Goal: Information Seeking & Learning: Learn about a topic

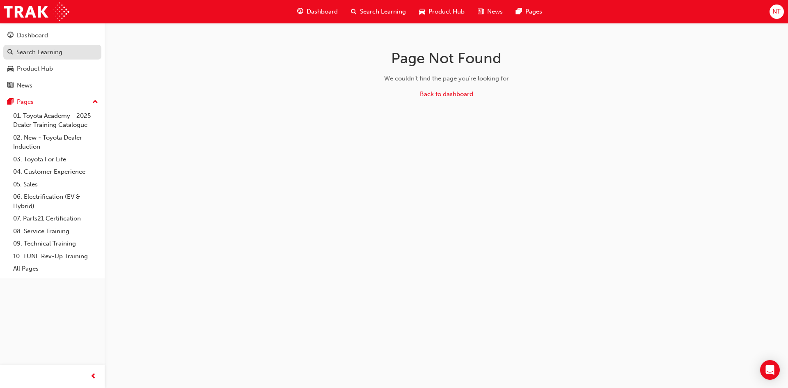
click at [58, 52] on div "Search Learning" at bounding box center [39, 52] width 46 height 9
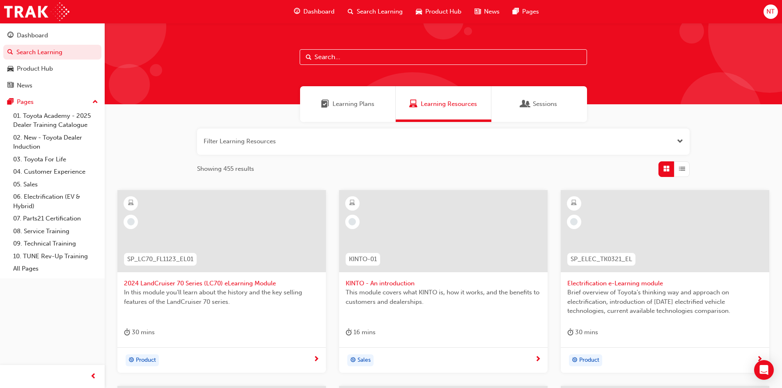
click at [369, 53] on input "text" at bounding box center [442, 57] width 287 height 16
paste input "1. Australian Consumer Law"
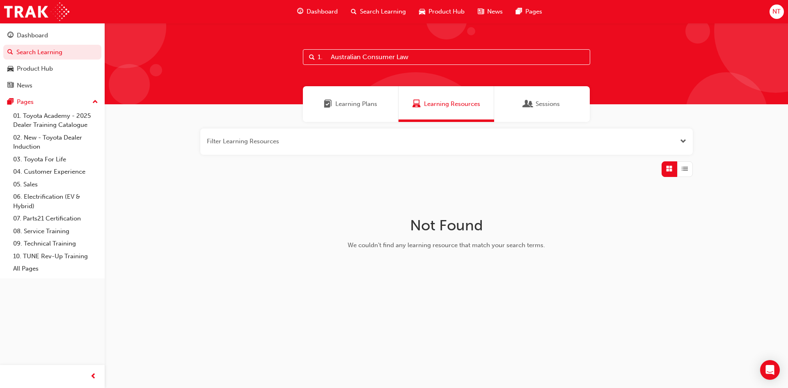
click at [446, 55] on input "1. Australian Consumer Law" at bounding box center [446, 57] width 287 height 16
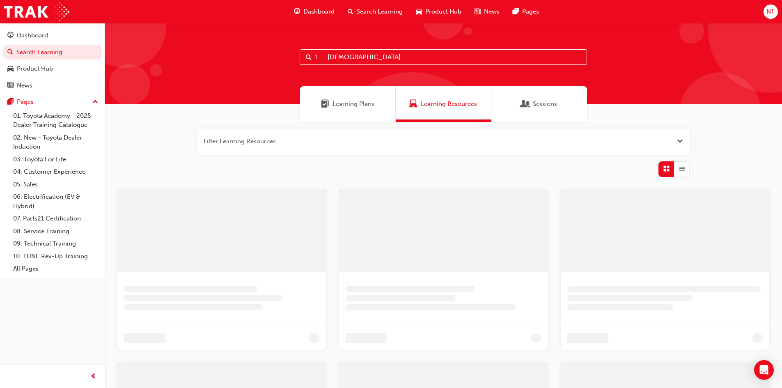
type input "1. [DEMOGRAPHIC_DATA]"
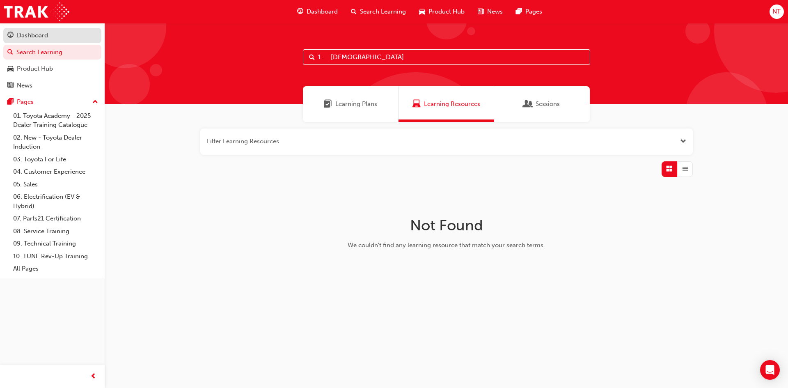
click at [32, 33] on div "Dashboard" at bounding box center [32, 35] width 31 height 9
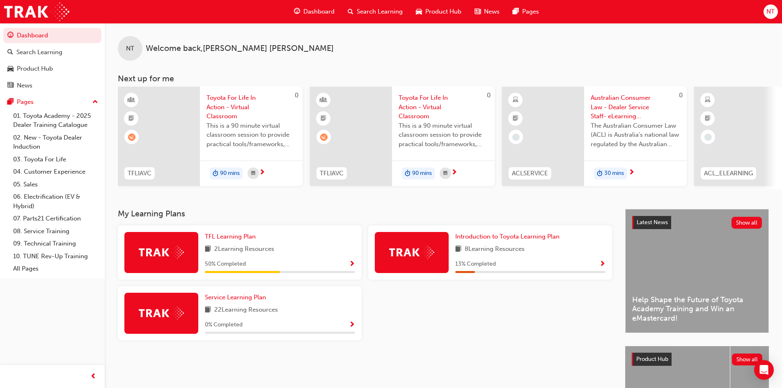
click at [361, 10] on span "Search Learning" at bounding box center [380, 11] width 46 height 9
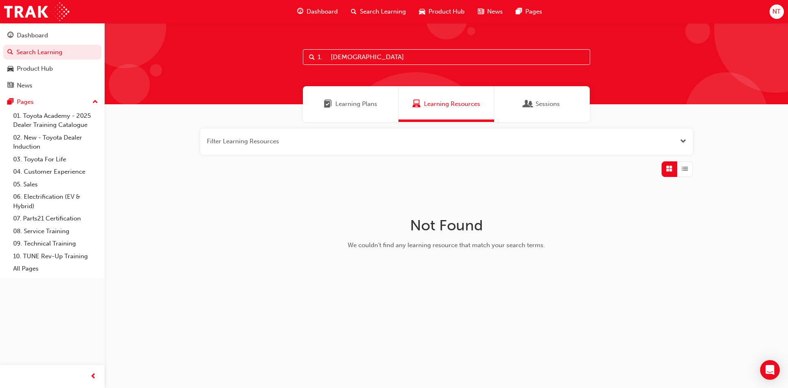
click at [398, 67] on div "1. [DEMOGRAPHIC_DATA]" at bounding box center [446, 63] width 683 height 81
click at [393, 53] on input "1. [DEMOGRAPHIC_DATA]" at bounding box center [446, 57] width 287 height 16
type input "1"
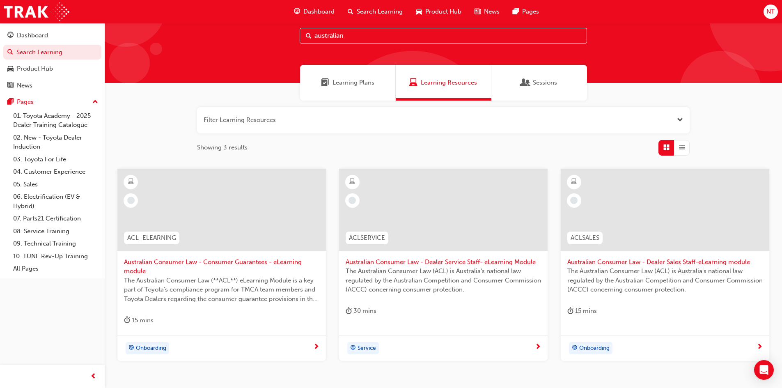
scroll to position [41, 0]
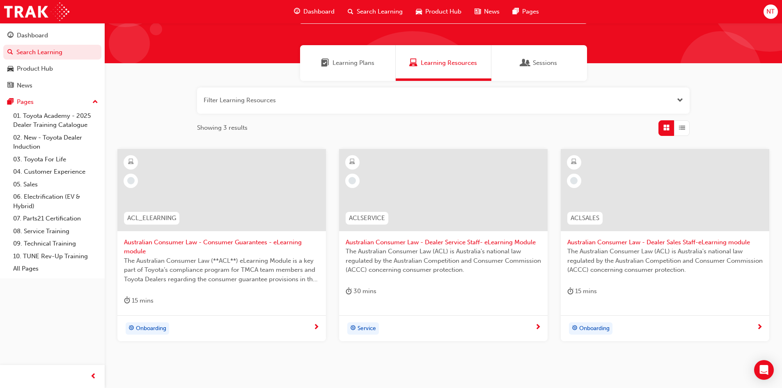
type input "australian"
click at [163, 244] on span "Australian Consumer Law - Consumer Guarantees - eLearning module" at bounding box center [221, 247] width 195 height 18
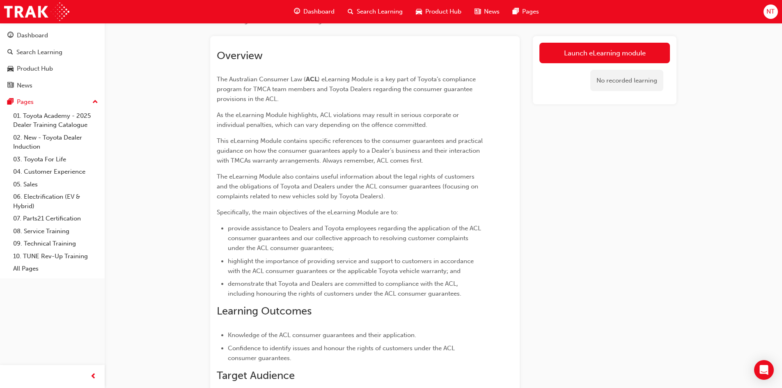
scroll to position [26, 0]
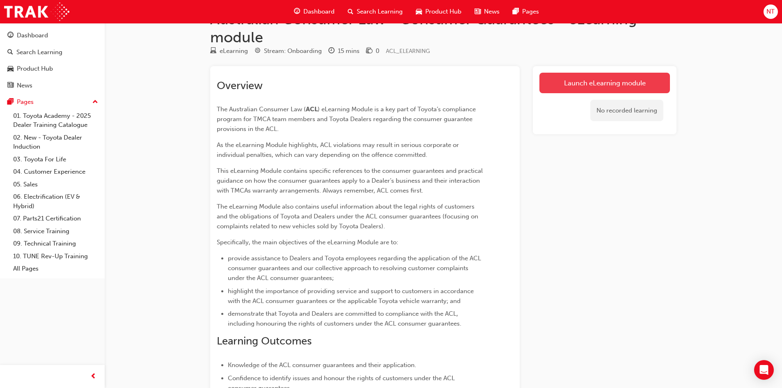
click at [572, 78] on link "Launch eLearning module" at bounding box center [604, 83] width 130 height 21
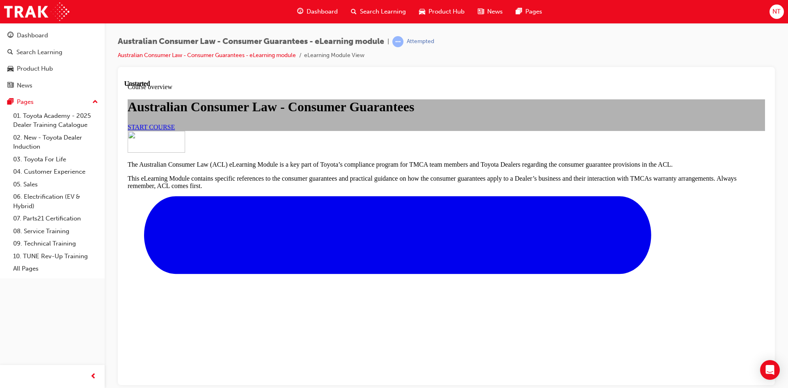
click at [175, 130] on span "START COURSE" at bounding box center [151, 126] width 47 height 7
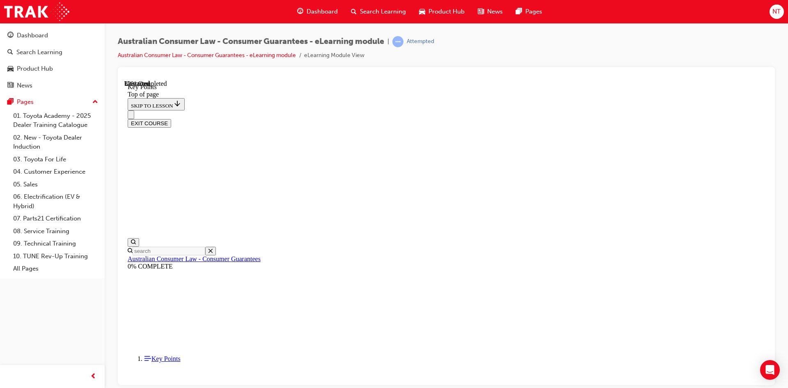
scroll to position [349, 0]
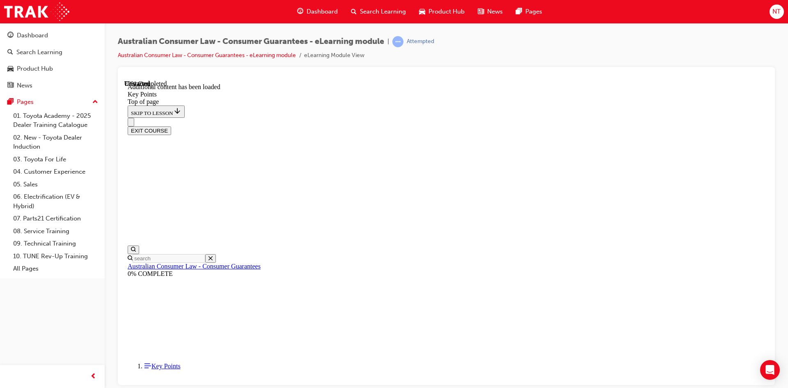
scroll to position [1059, 0]
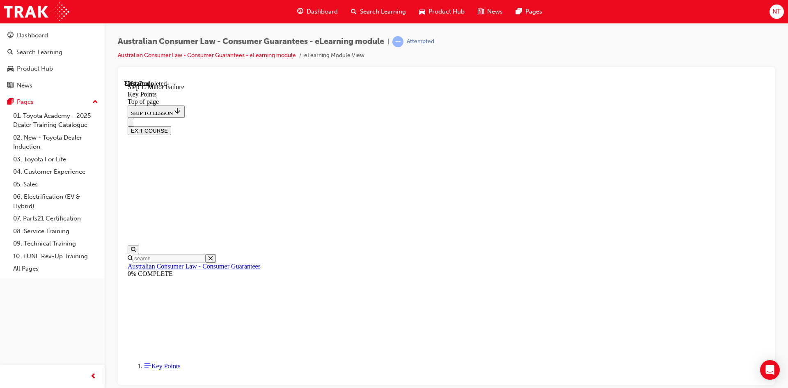
scroll to position [1574, 0]
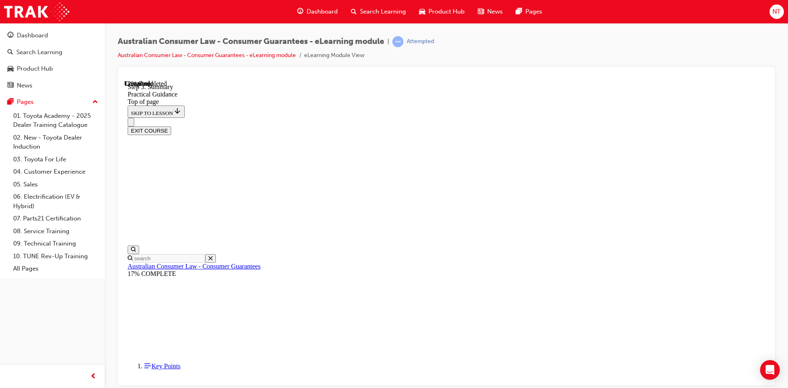
scroll to position [105, 0]
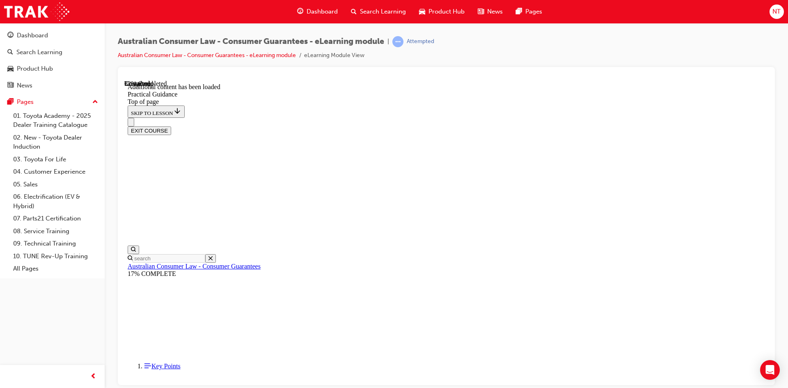
scroll to position [510, 0]
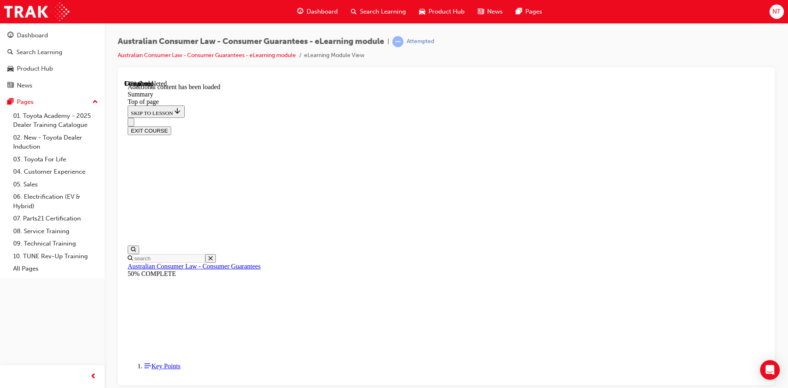
scroll to position [252, 0]
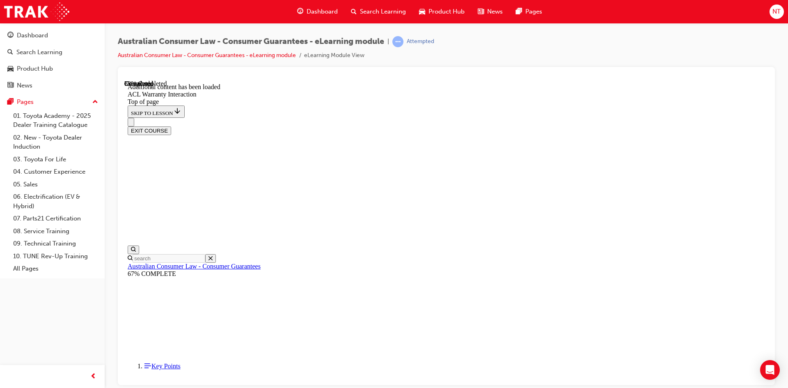
click at [171, 126] on button "EXIT COURSE" at bounding box center [149, 130] width 43 height 9
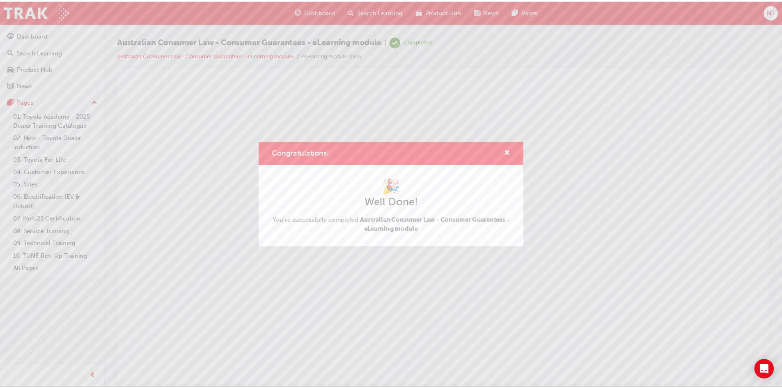
scroll to position [0, 0]
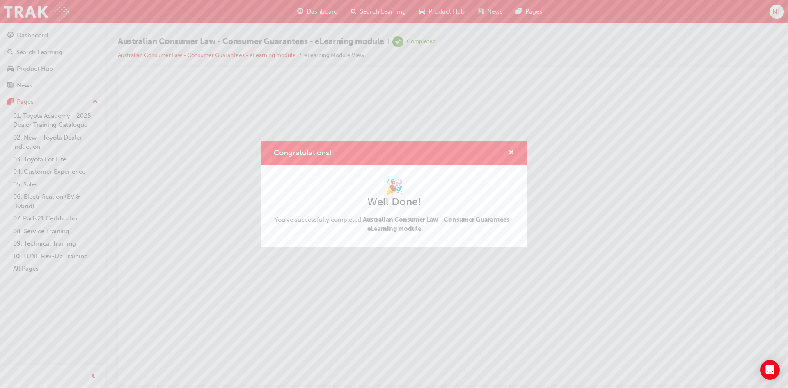
click at [510, 155] on span "cross-icon" at bounding box center [511, 152] width 6 height 7
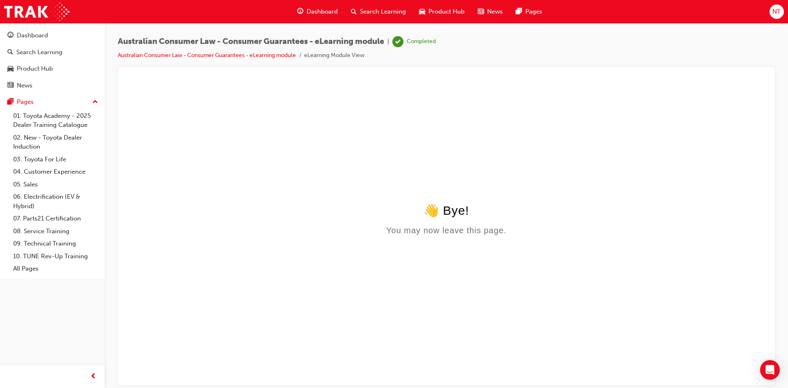
click at [360, 16] on span "Search Learning" at bounding box center [383, 11] width 46 height 9
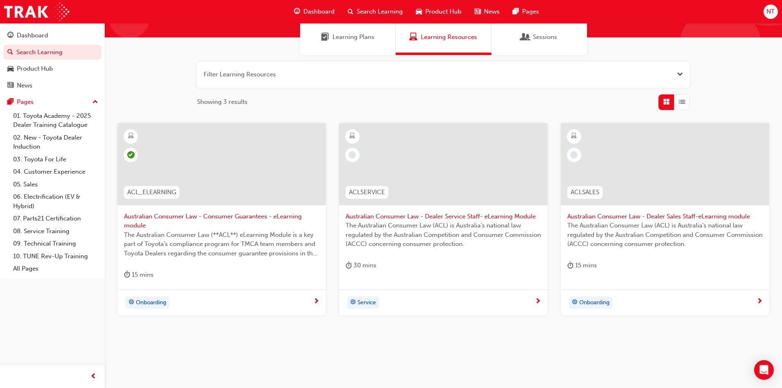
scroll to position [74, 0]
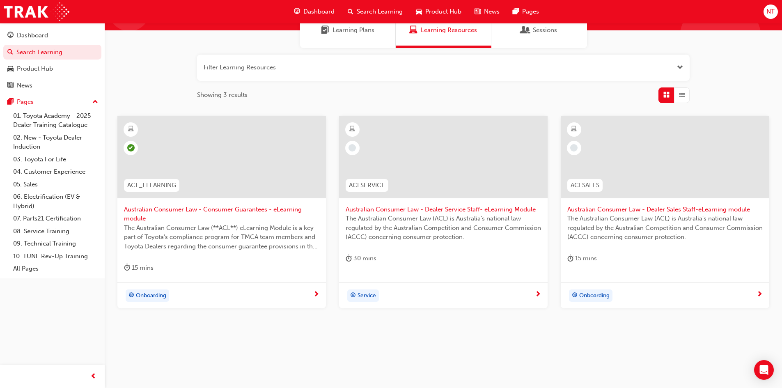
click at [369, 298] on span "Service" at bounding box center [366, 295] width 18 height 9
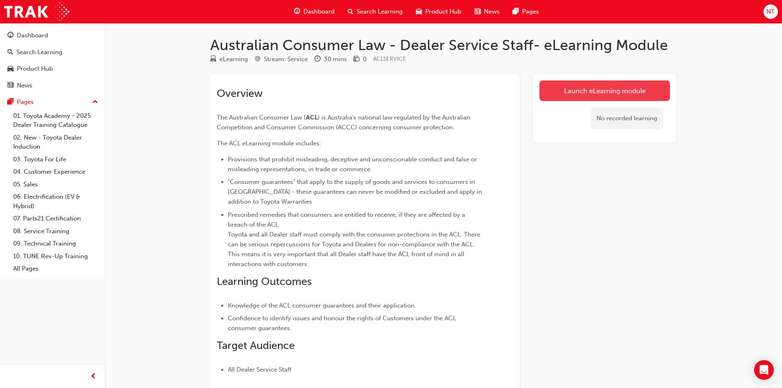
click at [597, 94] on link "Launch eLearning module" at bounding box center [604, 90] width 130 height 21
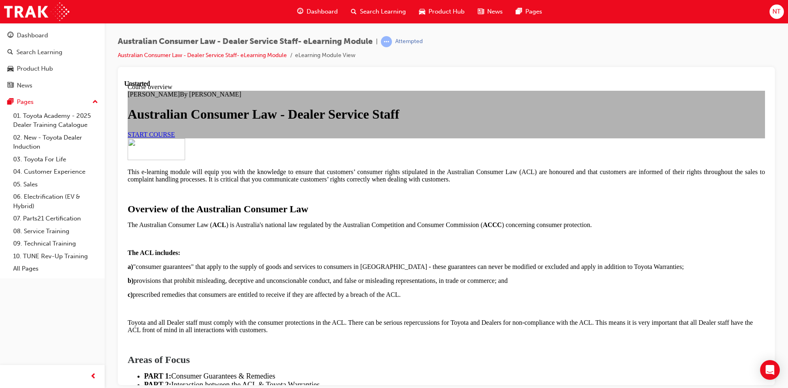
click at [175, 137] on span "START COURSE" at bounding box center [151, 133] width 47 height 7
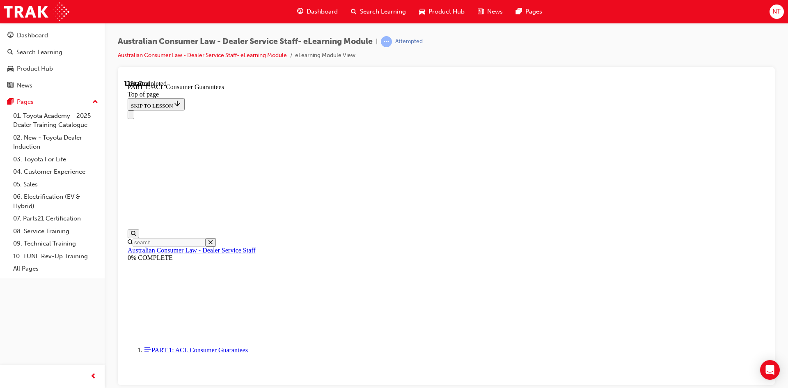
scroll to position [1351, 0]
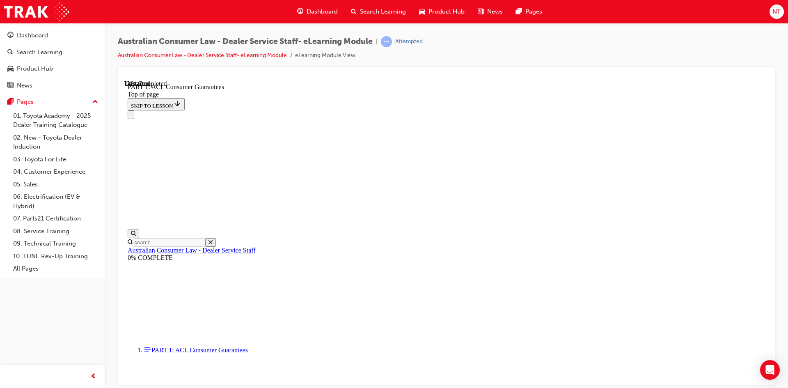
scroll to position [1349, 0]
drag, startPoint x: 530, startPoint y: 308, endPoint x: 525, endPoint y: 322, distance: 14.9
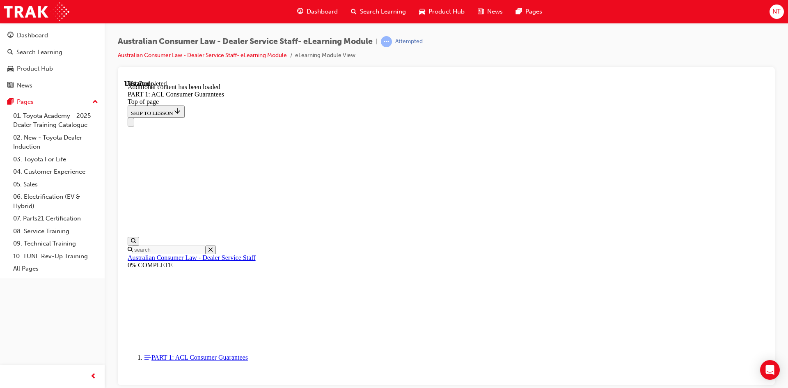
scroll to position [1567, 0]
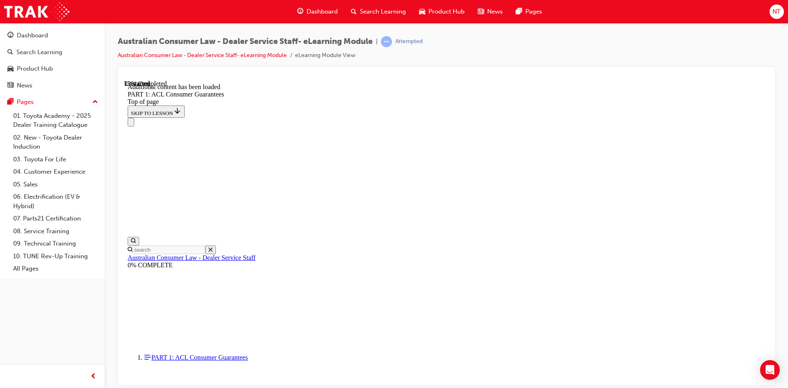
scroll to position [1982, 0]
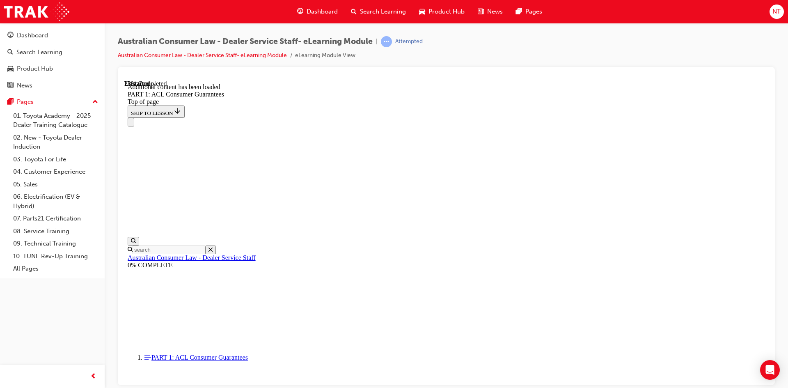
scroll to position [2097, 0]
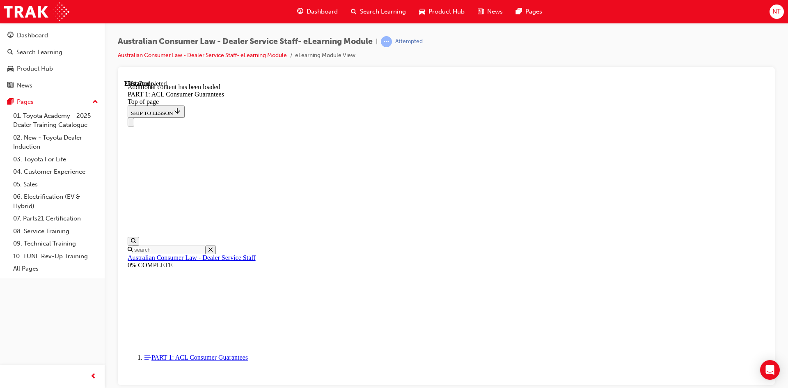
scroll to position [2137, 0]
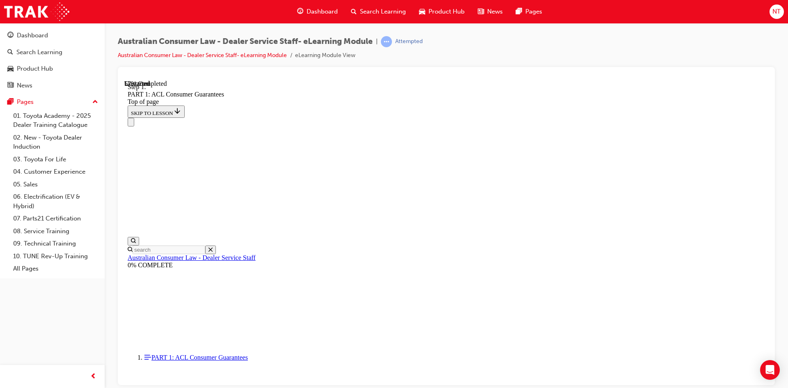
scroll to position [4025, 0]
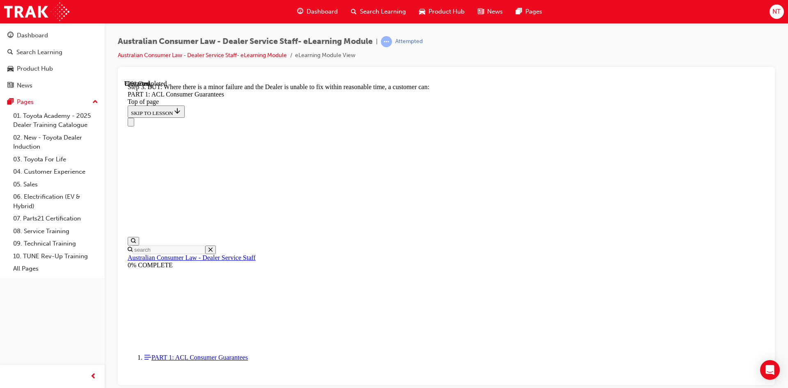
scroll to position [5215, 0]
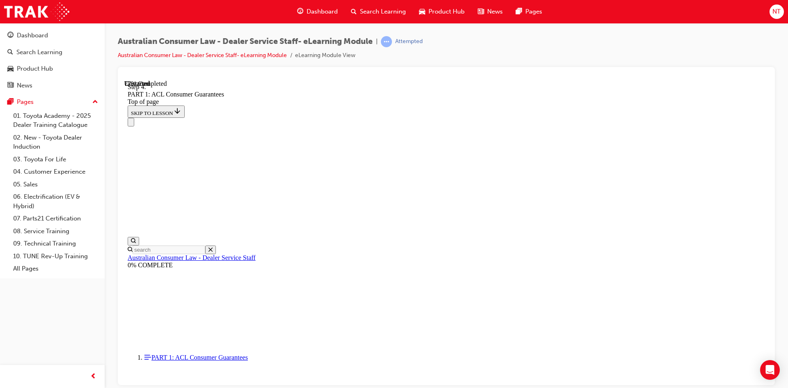
scroll to position [6405, 0]
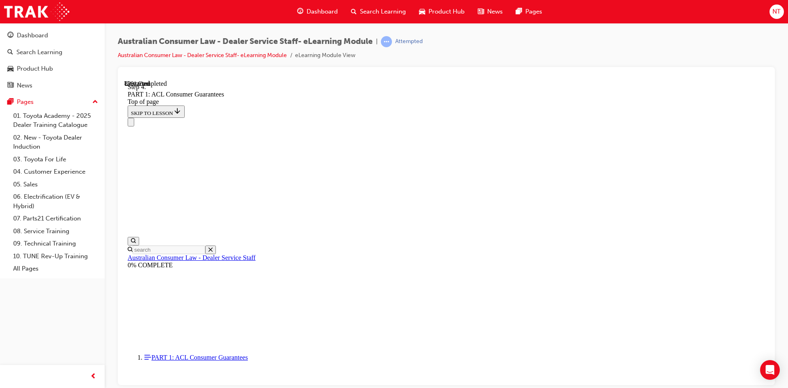
drag, startPoint x: 472, startPoint y: 316, endPoint x: 526, endPoint y: 158, distance: 166.8
drag, startPoint x: 451, startPoint y: 210, endPoint x: 492, endPoint y: 209, distance: 40.2
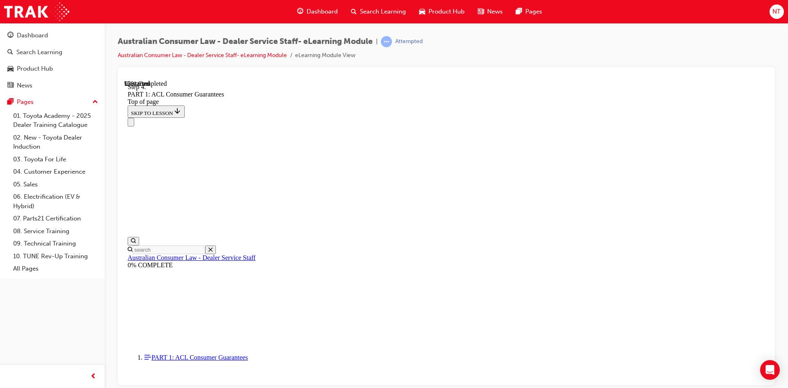
scroll to position [8679, 0]
drag, startPoint x: 448, startPoint y: 361, endPoint x: 476, endPoint y: 241, distance: 123.4
drag, startPoint x: 451, startPoint y: 343, endPoint x: 515, endPoint y: 252, distance: 111.2
drag, startPoint x: 452, startPoint y: 306, endPoint x: 487, endPoint y: 304, distance: 34.9
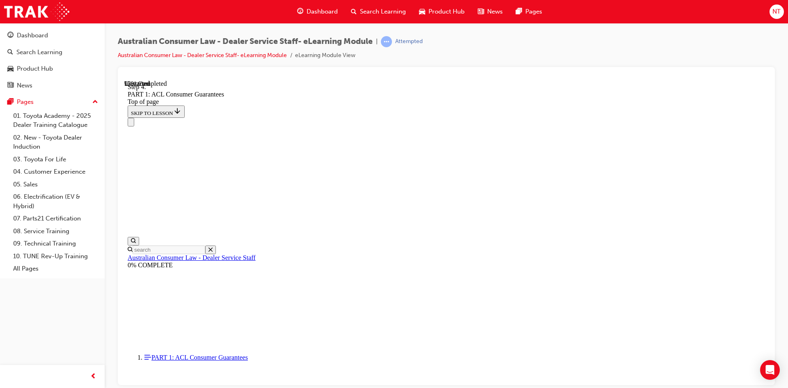
drag, startPoint x: 446, startPoint y: 353, endPoint x: 524, endPoint y: 352, distance: 78.0
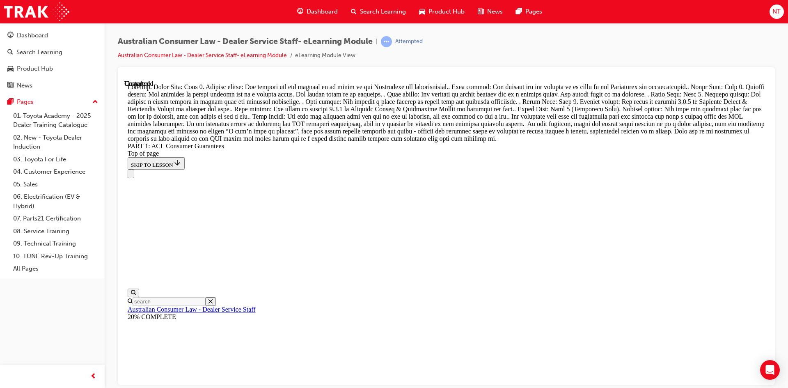
scroll to position [9429, 0]
drag, startPoint x: 508, startPoint y: 368, endPoint x: 522, endPoint y: 362, distance: 15.4
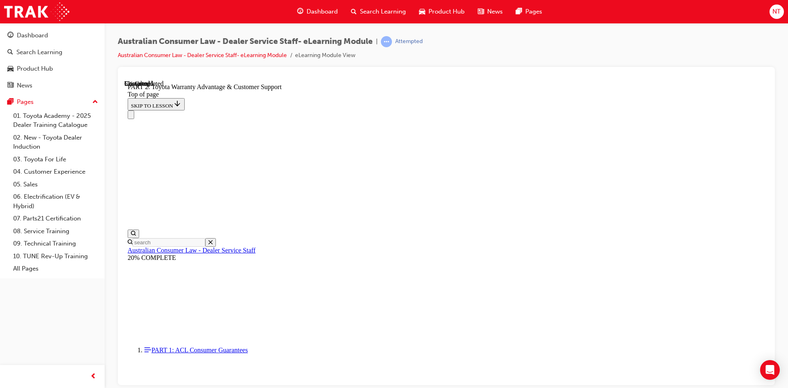
scroll to position [549, 0]
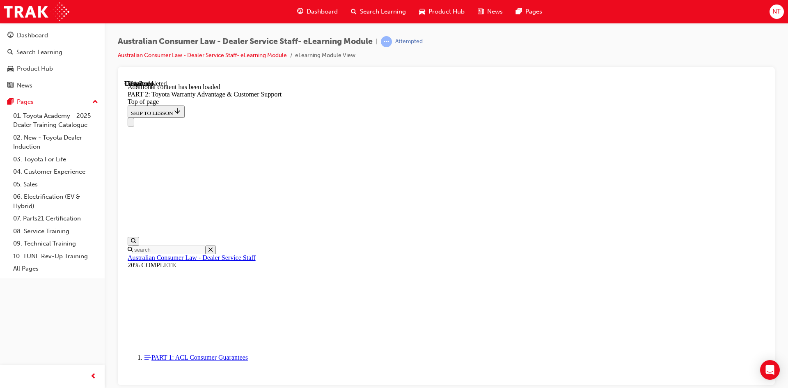
scroll to position [825, 0]
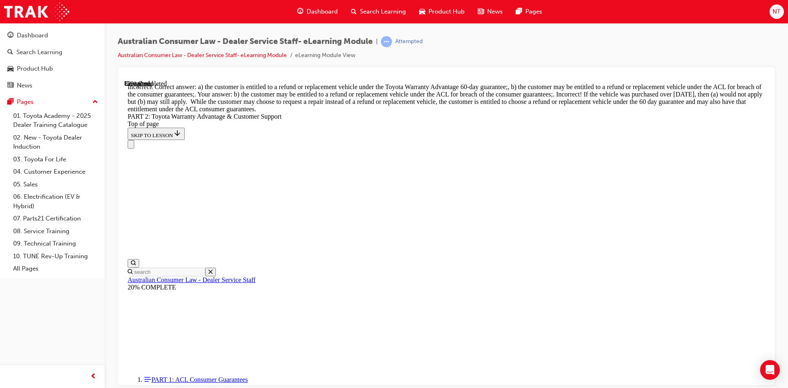
scroll to position [3183, 0]
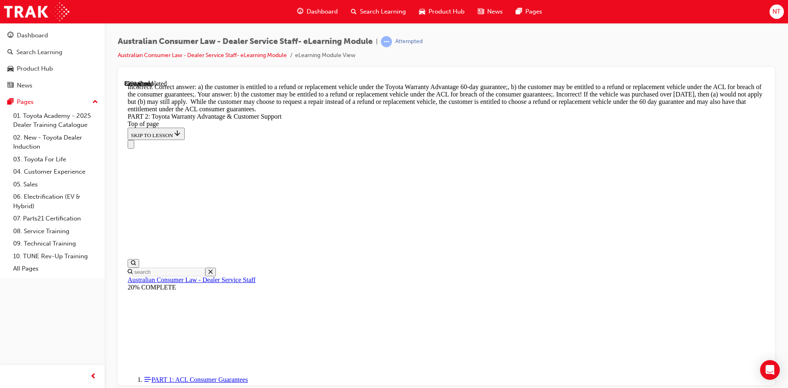
scroll to position [3058, 0]
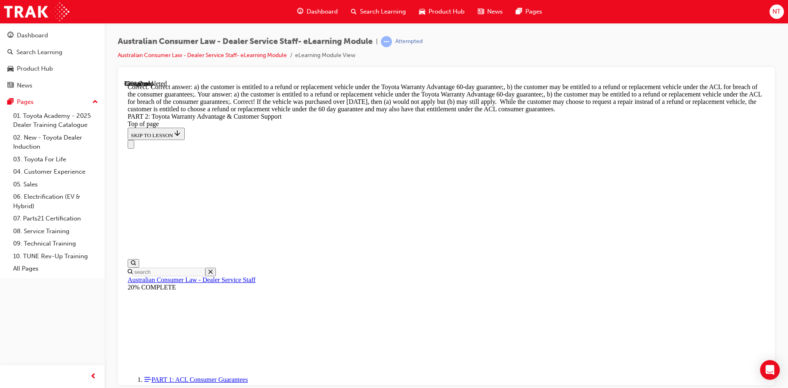
scroll to position [3215, 0]
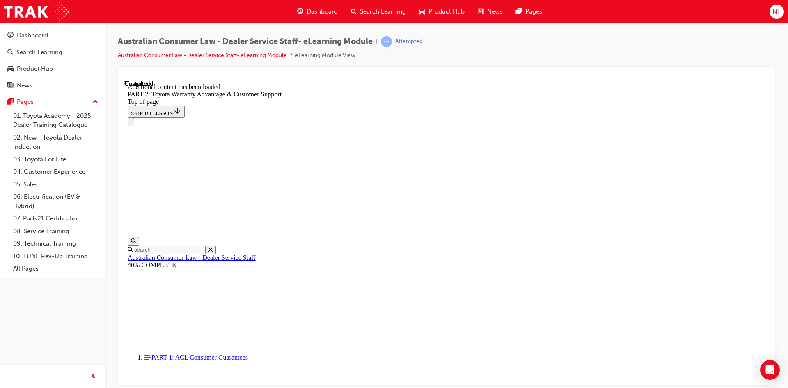
scroll to position [3406, 0]
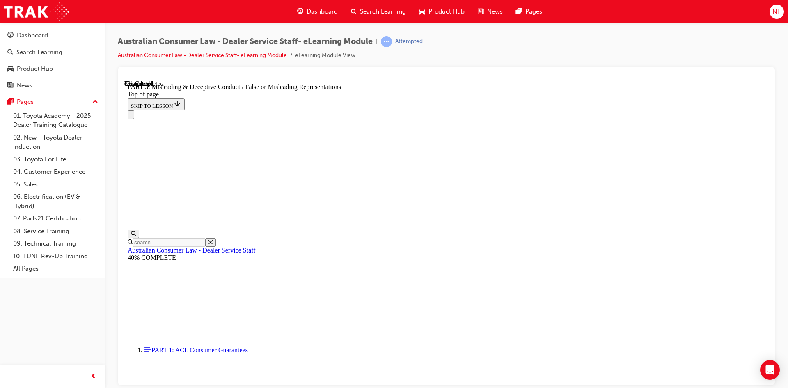
scroll to position [588, 0]
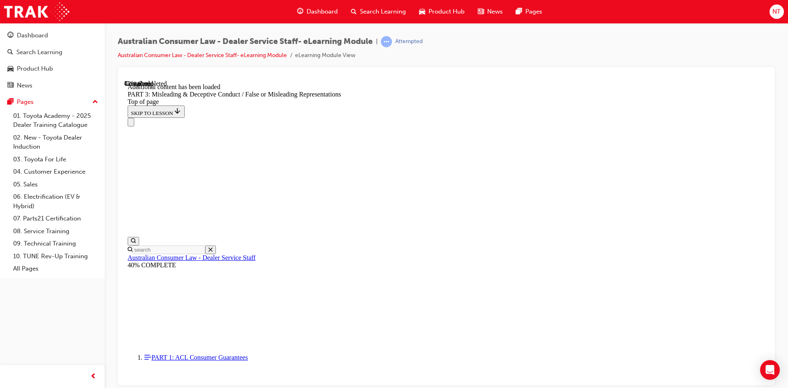
scroll to position [1829, 0]
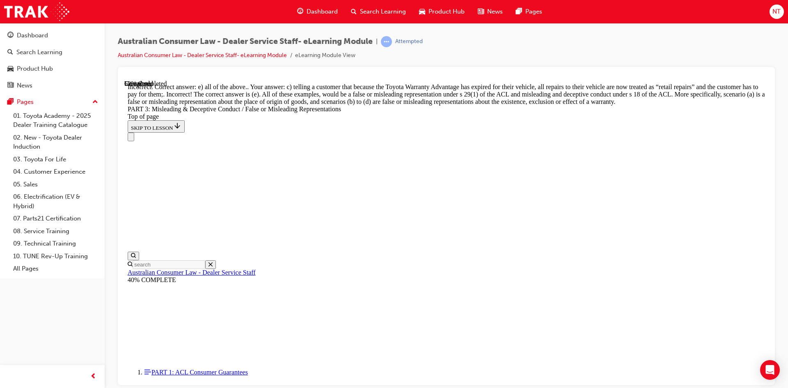
scroll to position [2076, 0]
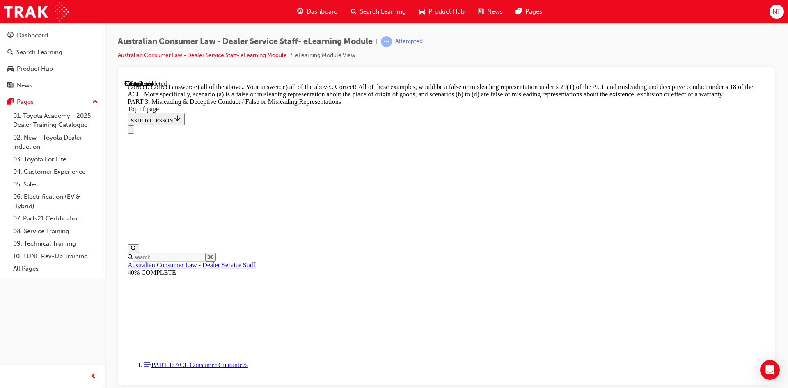
scroll to position [2160, 0]
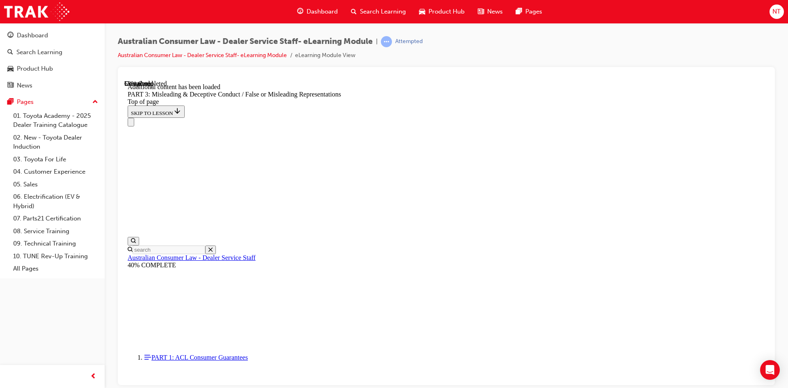
scroll to position [2378, 0]
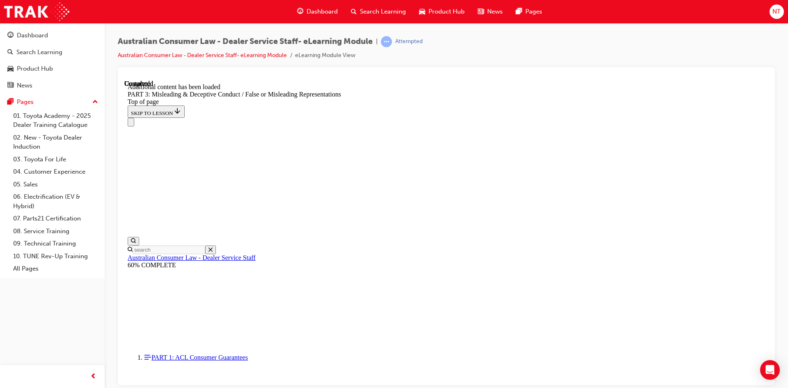
scroll to position [3381, 0]
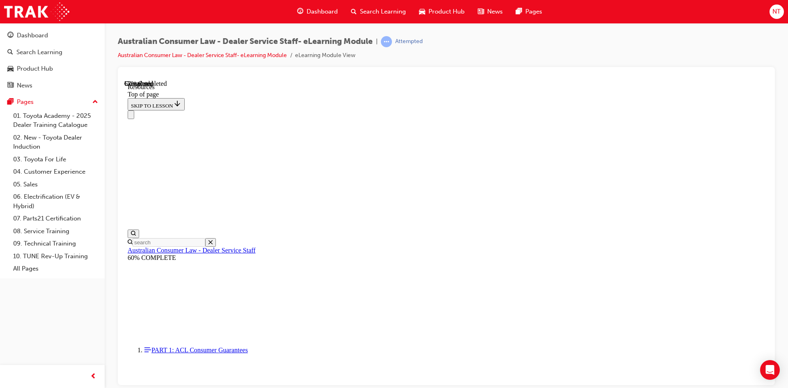
scroll to position [382, 0]
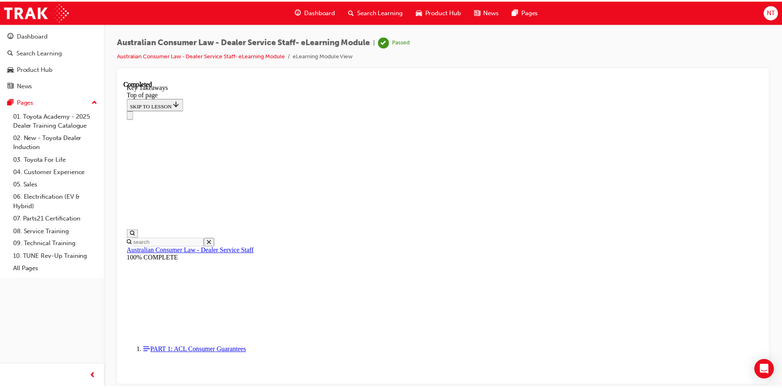
scroll to position [176, 0]
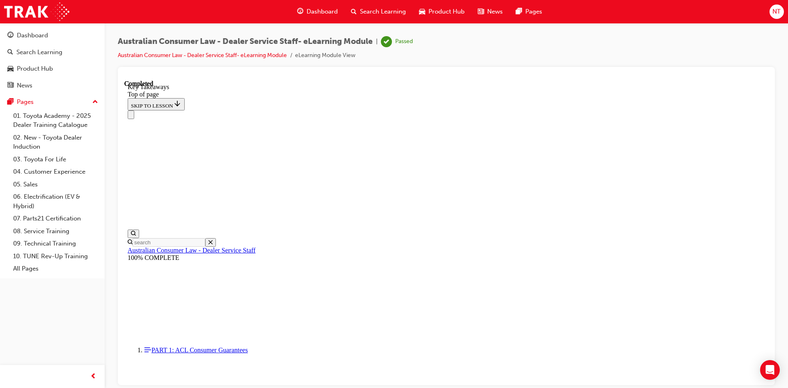
click at [389, 4] on div "Search Learning" at bounding box center [378, 11] width 68 height 17
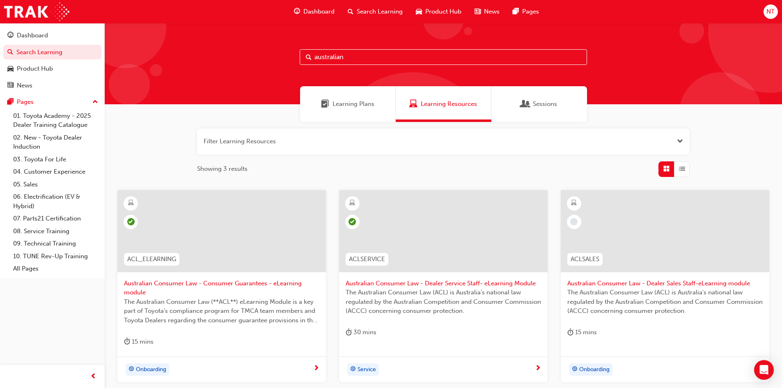
click at [627, 284] on span "Australian Consumer Law - Dealer Sales Staff-eLearning module" at bounding box center [664, 283] width 195 height 9
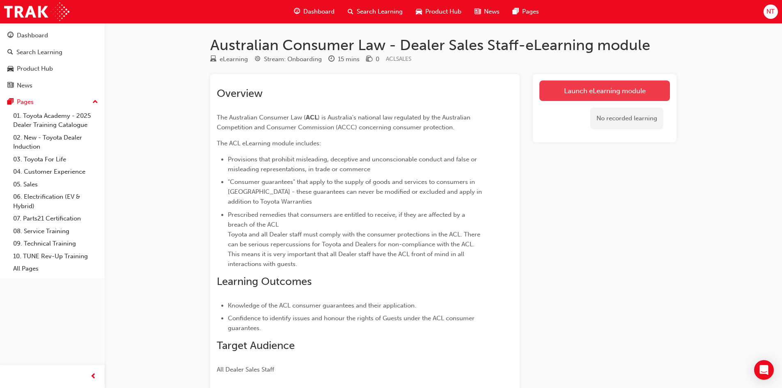
click at [601, 86] on link "Launch eLearning module" at bounding box center [604, 90] width 130 height 21
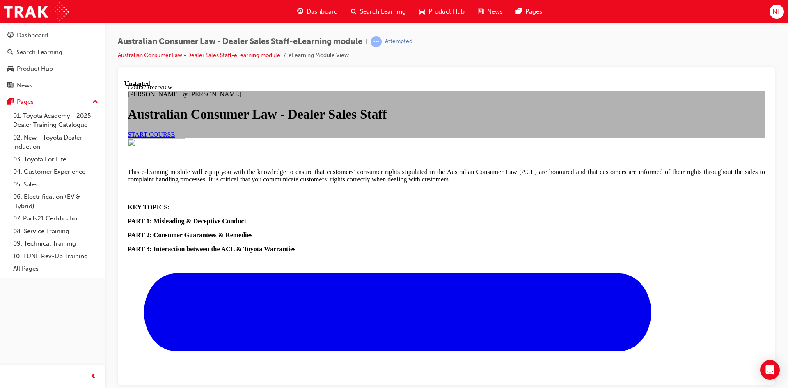
click at [175, 137] on span "START COURSE" at bounding box center [151, 133] width 47 height 7
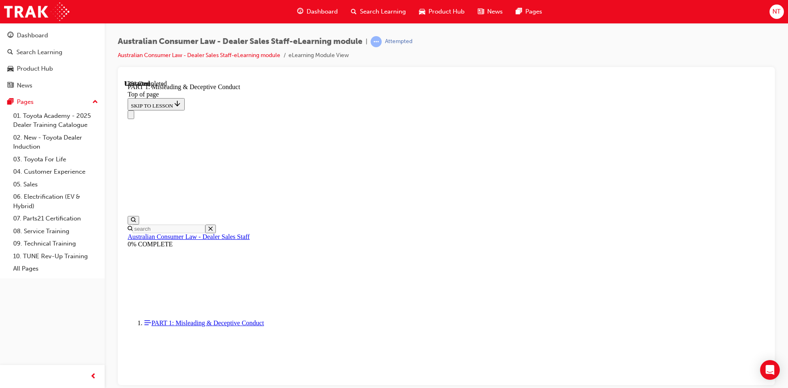
scroll to position [517, 0]
drag, startPoint x: 665, startPoint y: 281, endPoint x: 682, endPoint y: 298, distance: 24.1
drag, startPoint x: 684, startPoint y: 300, endPoint x: 695, endPoint y: 308, distance: 14.2
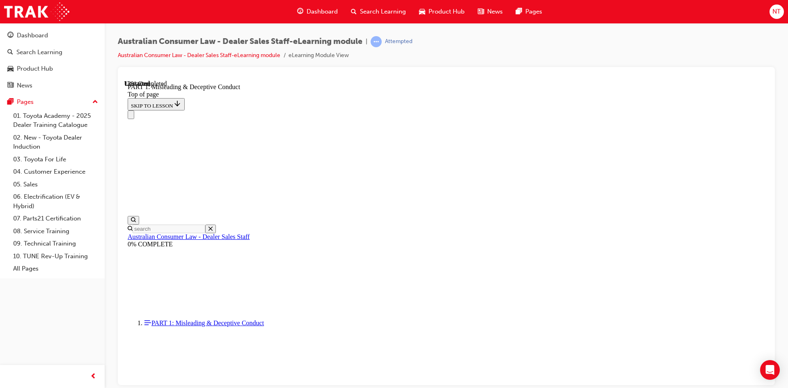
drag, startPoint x: 578, startPoint y: 333, endPoint x: 578, endPoint y: 329, distance: 4.5
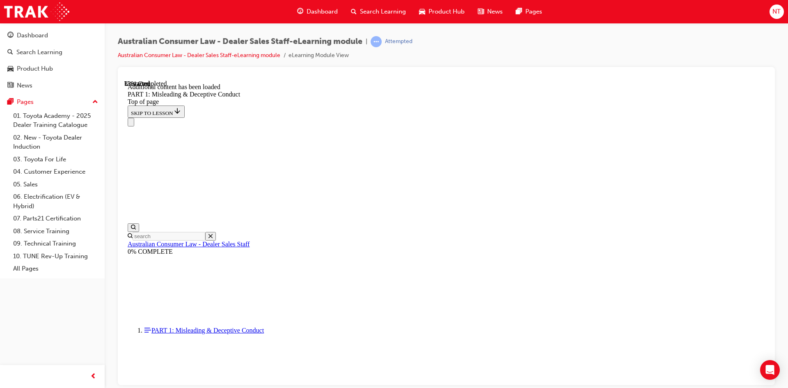
scroll to position [972, 0]
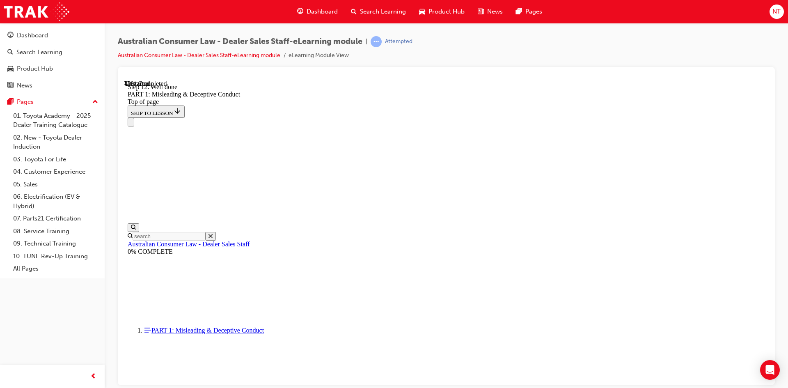
drag, startPoint x: 571, startPoint y: 313, endPoint x: 483, endPoint y: 333, distance: 89.8
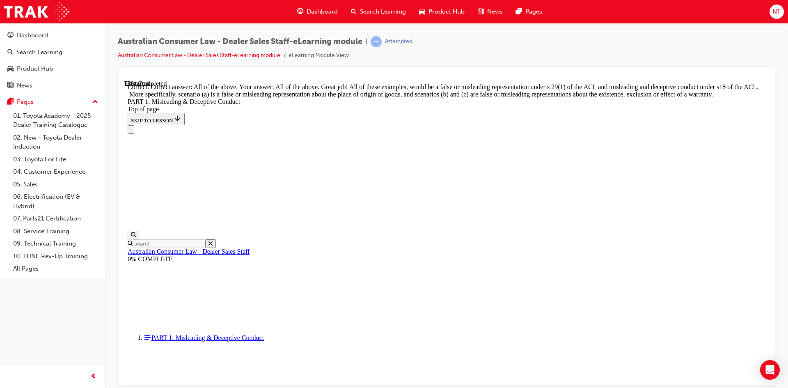
scroll to position [1329, 0]
drag, startPoint x: 506, startPoint y: 323, endPoint x: 352, endPoint y: 304, distance: 155.1
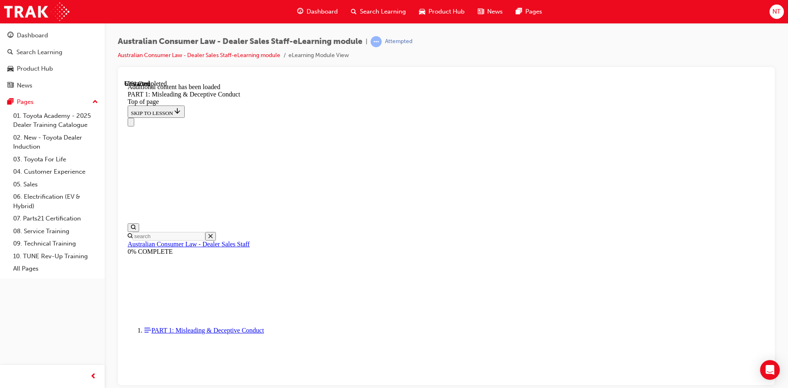
scroll to position [1619, 0]
drag, startPoint x: 425, startPoint y: 256, endPoint x: 464, endPoint y: 268, distance: 41.0
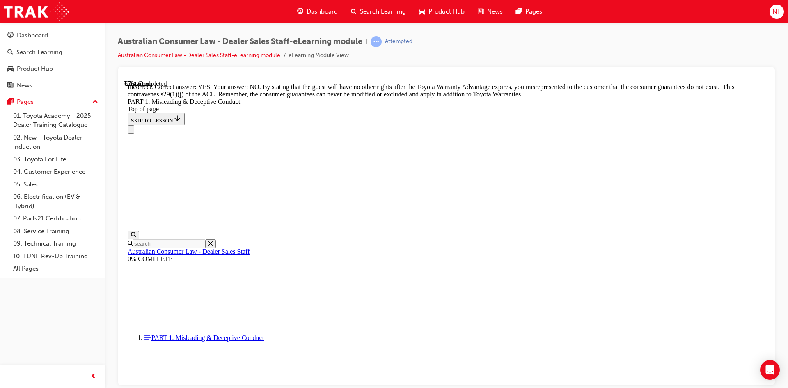
scroll to position [1701, 0]
drag, startPoint x: 510, startPoint y: 338, endPoint x: 434, endPoint y: 220, distance: 139.9
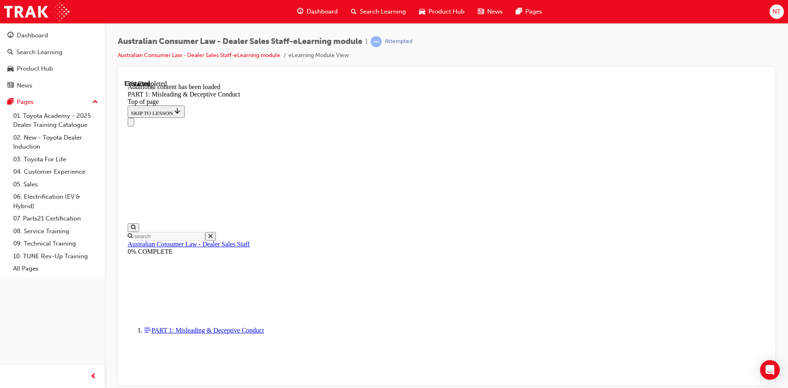
scroll to position [2005, 0]
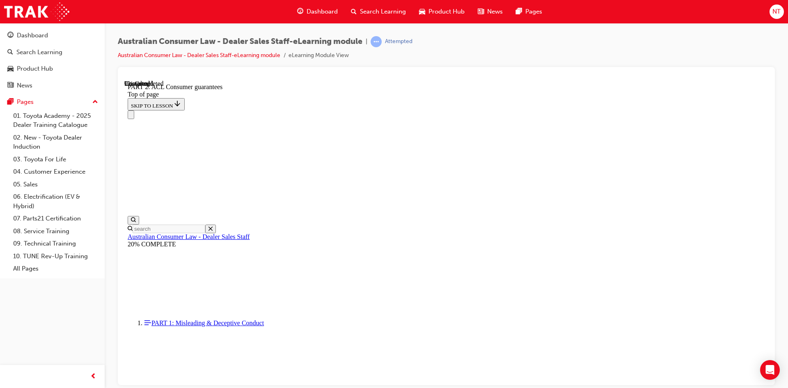
scroll to position [1340, 0]
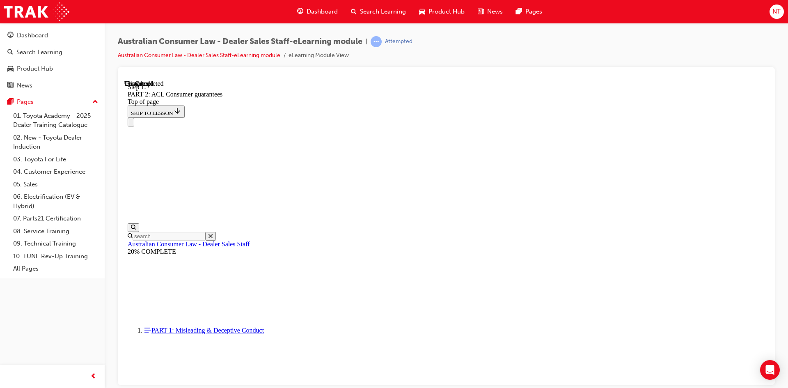
scroll to position [1330, 0]
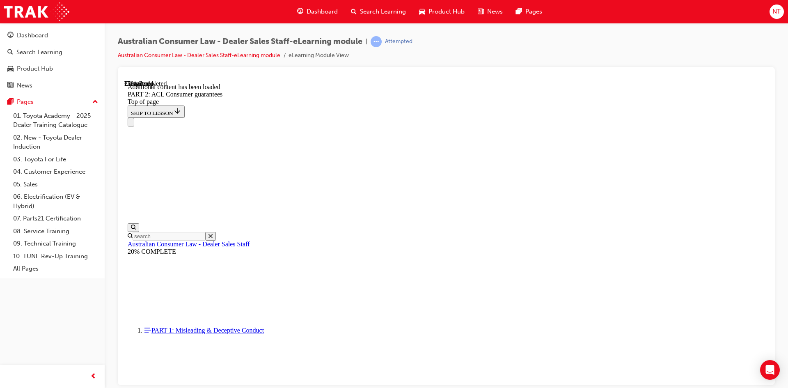
scroll to position [2400, 0]
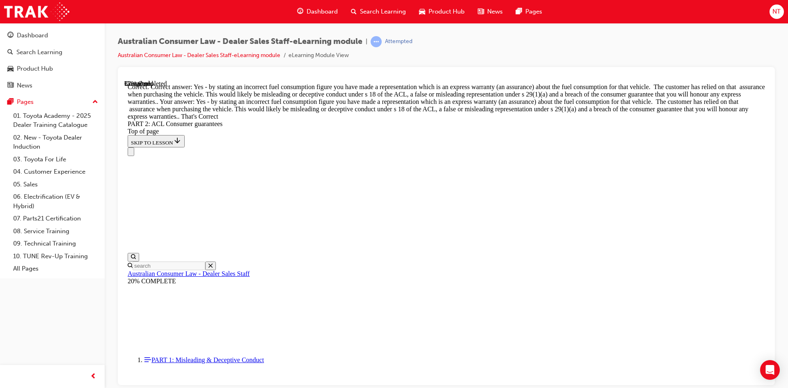
scroll to position [3734, 0]
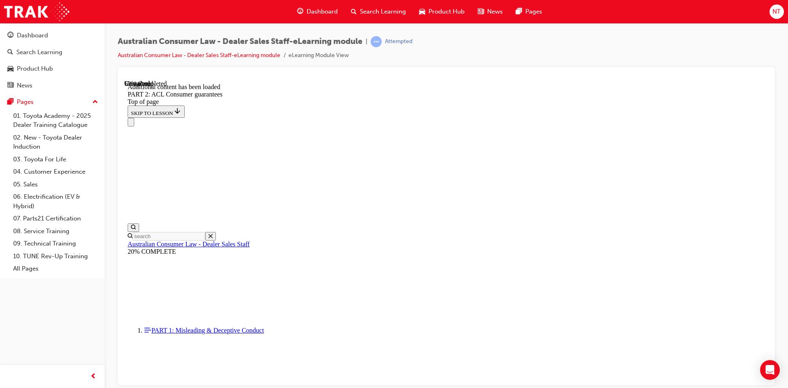
scroll to position [5120, 0]
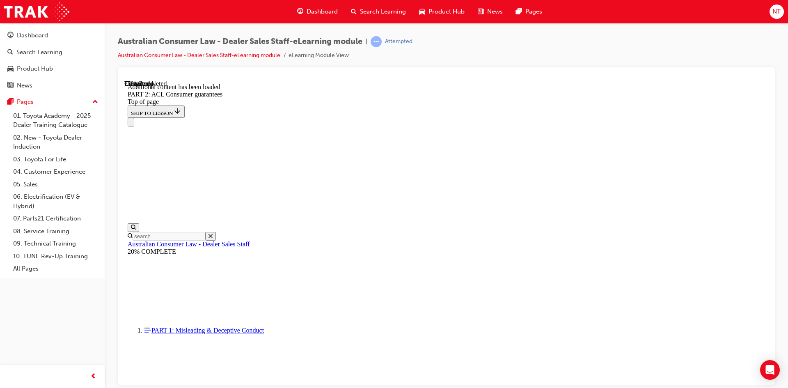
scroll to position [6913, 0]
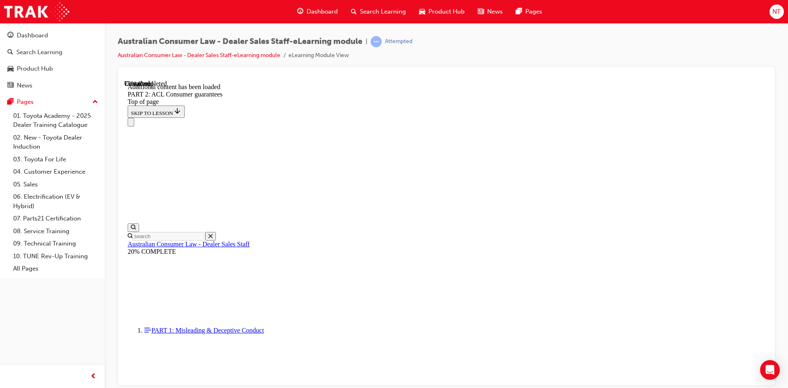
drag, startPoint x: 615, startPoint y: 269, endPoint x: 604, endPoint y: 281, distance: 16.8
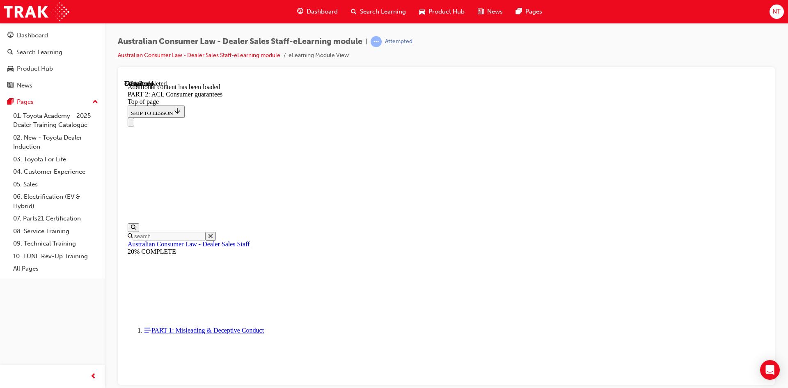
drag, startPoint x: 446, startPoint y: 316, endPoint x: 451, endPoint y: 337, distance: 21.7
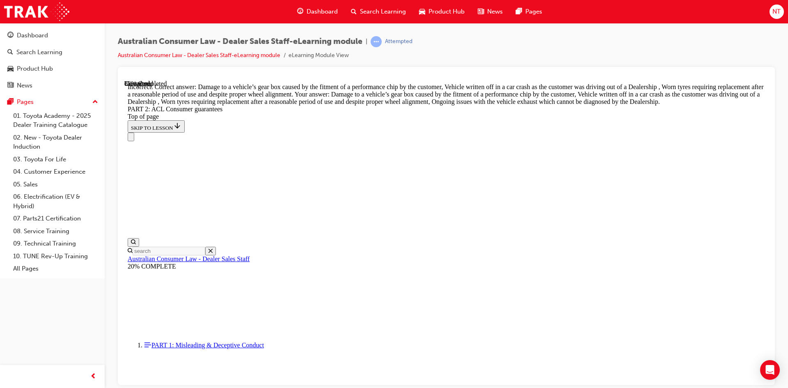
scroll to position [8126, 0]
drag, startPoint x: 419, startPoint y: 98, endPoint x: 505, endPoint y: 246, distance: 171.6
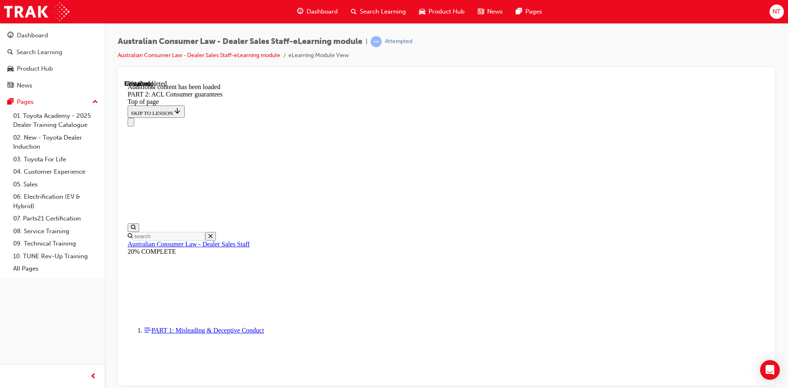
scroll to position [8858, 0]
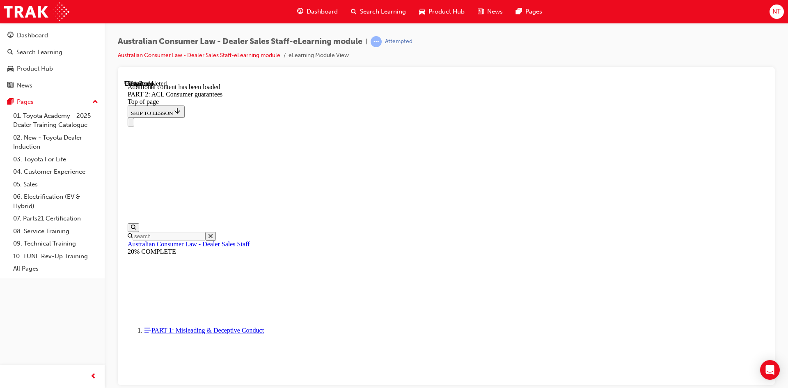
scroll to position [9808, 0]
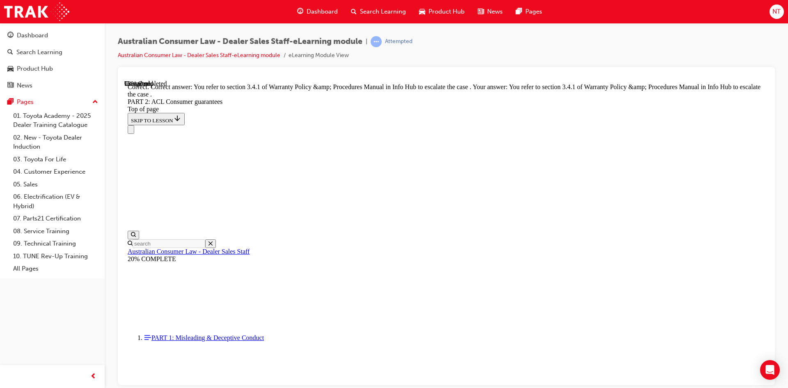
scroll to position [10296, 0]
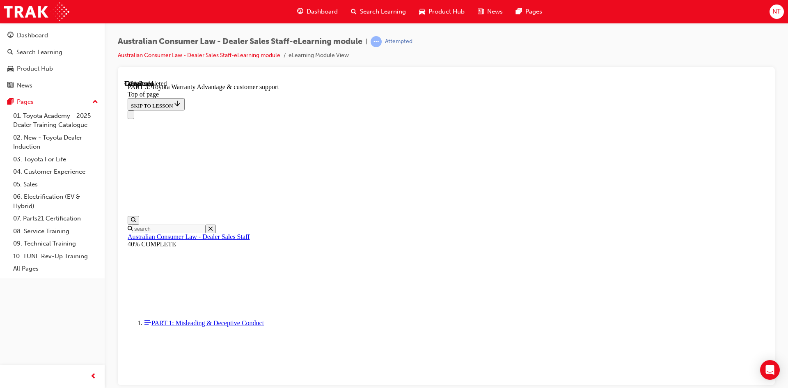
scroll to position [477, 0]
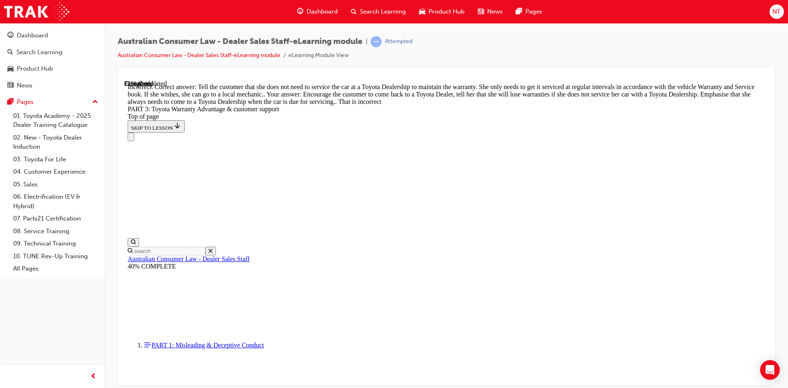
scroll to position [563, 0]
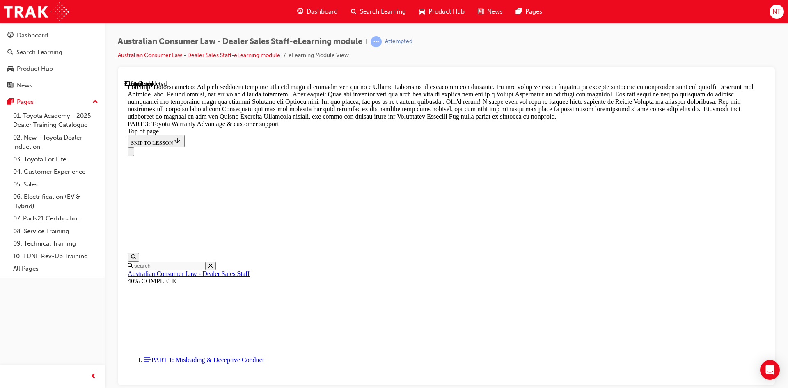
scroll to position [740, 0]
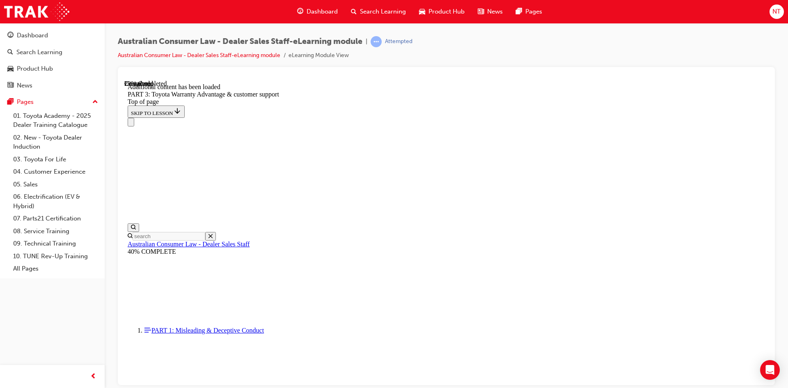
scroll to position [958, 0]
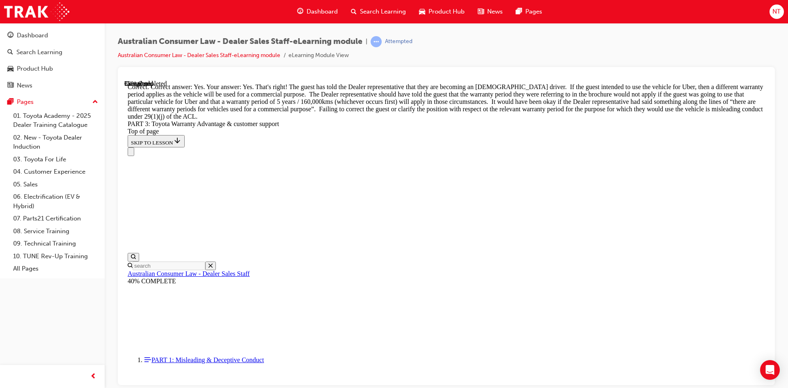
scroll to position [1227, 0]
drag, startPoint x: 496, startPoint y: 335, endPoint x: 501, endPoint y: 330, distance: 7.0
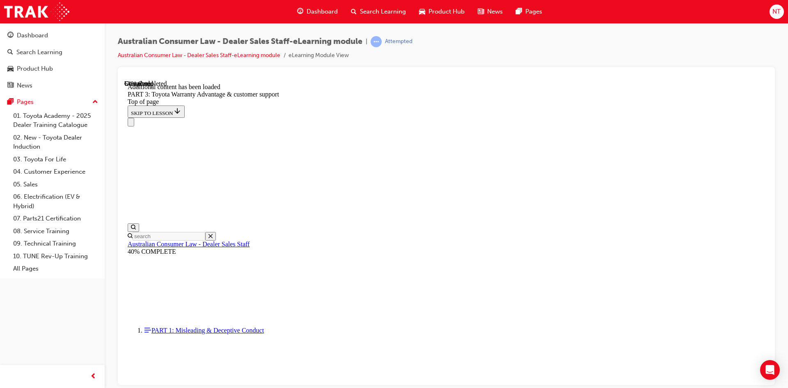
scroll to position [2183, 0]
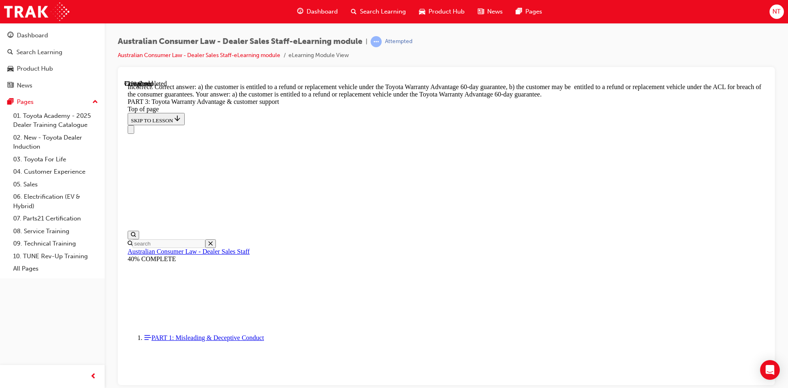
scroll to position [2266, 0]
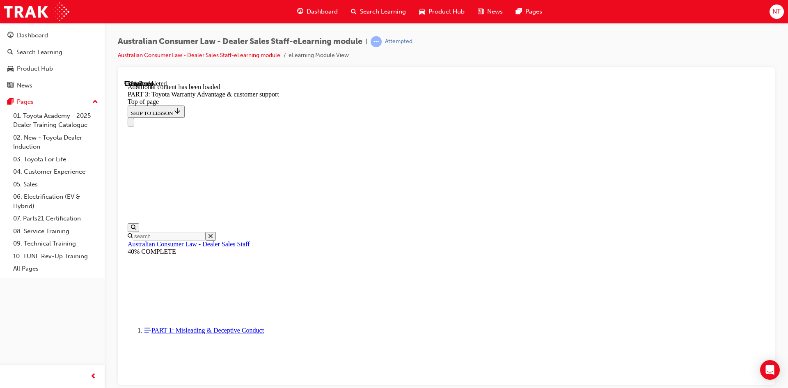
scroll to position [2597, 0]
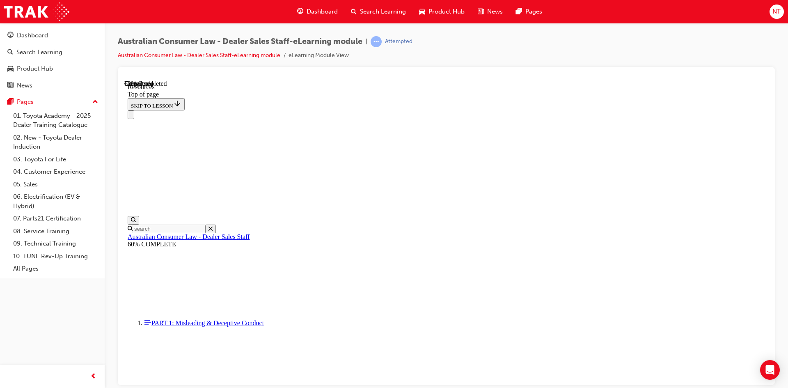
scroll to position [406, 0]
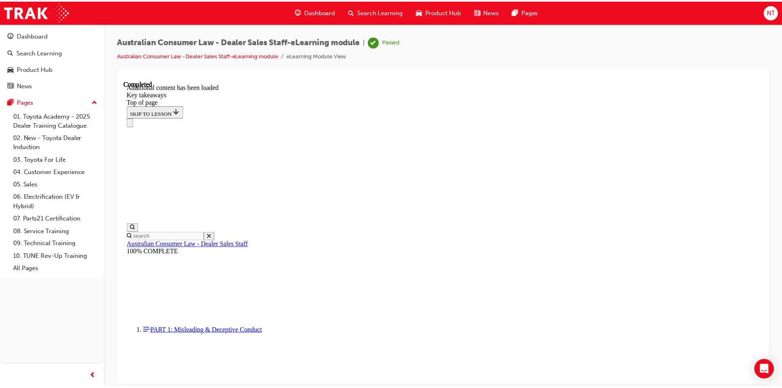
scroll to position [176, 0]
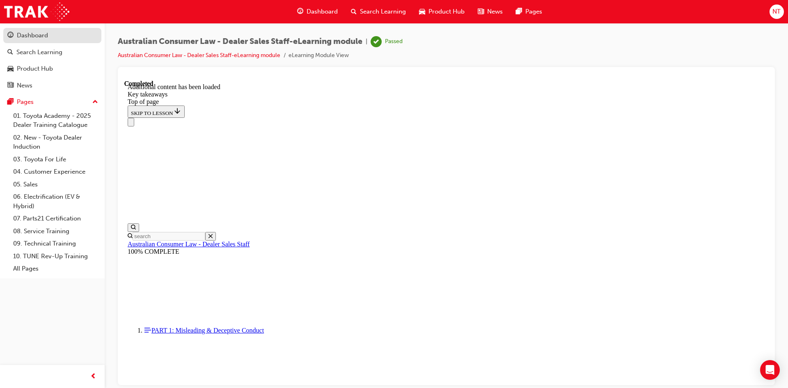
click at [32, 34] on div "Dashboard" at bounding box center [32, 35] width 31 height 9
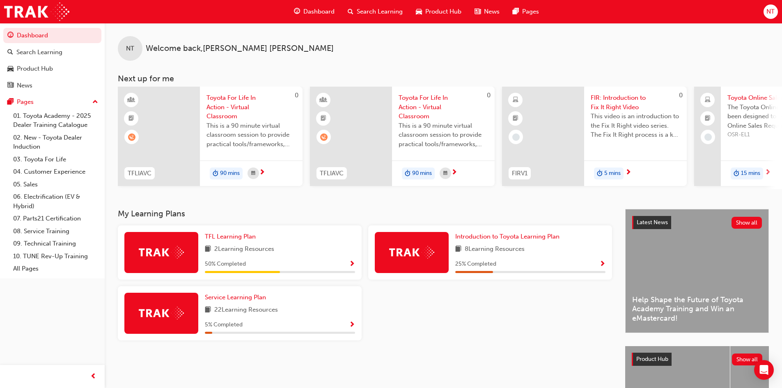
click at [370, 14] on span "Search Learning" at bounding box center [380, 11] width 46 height 9
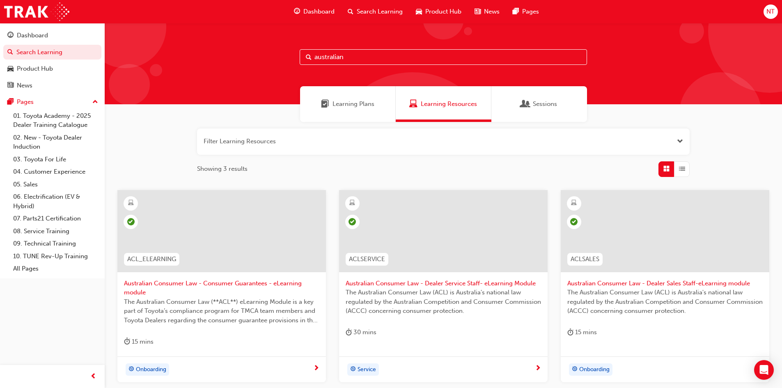
scroll to position [41, 0]
